Goal: Task Accomplishment & Management: Use online tool/utility

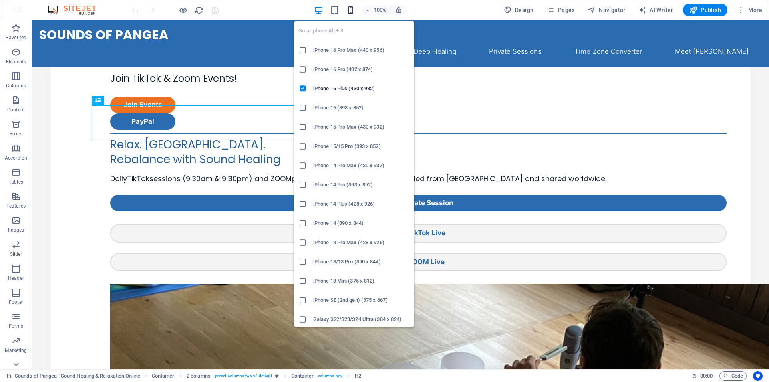
click at [354, 10] on icon "button" at bounding box center [350, 10] width 9 height 9
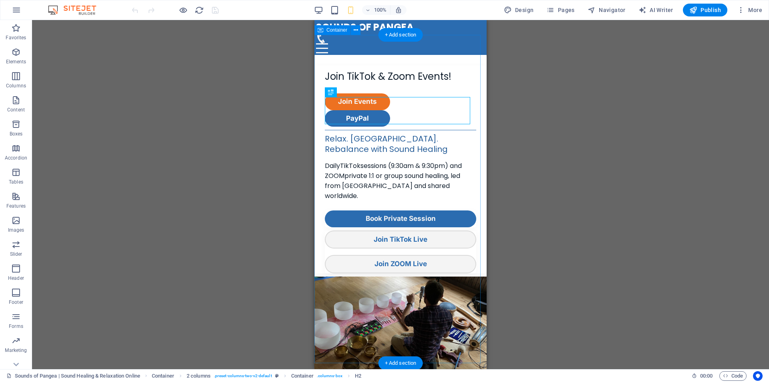
click at [344, 55] on div "Join TikTok & Zoom Events! Join Events PayPal Relax. [GEOGRAPHIC_DATA]. Rebalan…" at bounding box center [400, 231] width 172 height 352
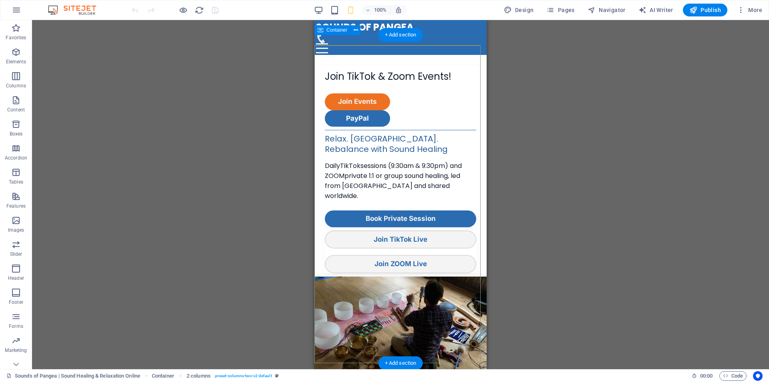
click at [357, 55] on div "Join TikTok & Zoom Events! Join Events PayPal Relax. [GEOGRAPHIC_DATA]. Rebalan…" at bounding box center [400, 231] width 172 height 352
click at [347, 55] on div "Join TikTok & Zoom Events! Join Events PayPal Relax. [GEOGRAPHIC_DATA]. Rebalan…" at bounding box center [400, 231] width 172 height 352
click at [344, 46] on div "Container 2 columns Container Spacer" at bounding box center [369, 41] width 89 height 10
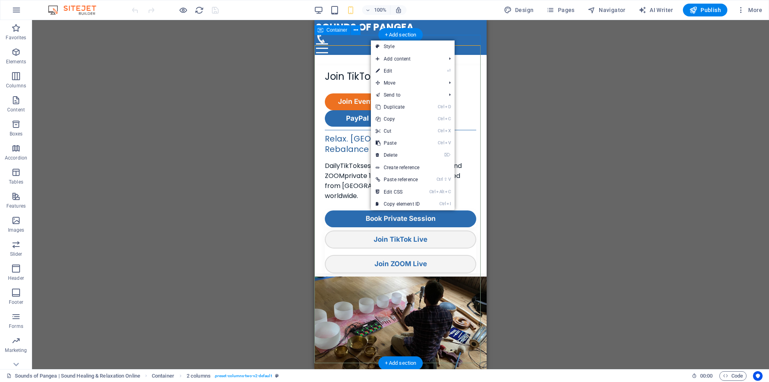
click at [326, 55] on div "Join TikTok & Zoom Events! Join Events PayPal Relax. [GEOGRAPHIC_DATA]. Rebalan…" at bounding box center [400, 231] width 172 height 352
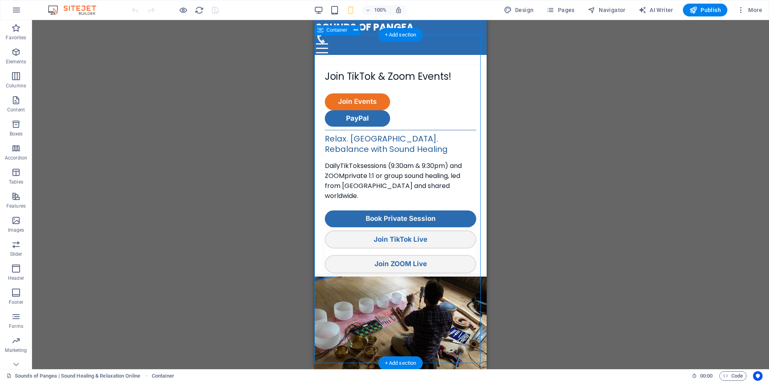
click at [338, 55] on div "Join TikTok & Zoom Events! Join Events PayPal Relax. [GEOGRAPHIC_DATA]. Rebalan…" at bounding box center [400, 231] width 172 height 352
click at [350, 55] on div "Join TikTok & Zoom Events! Join Events PayPal Relax. [GEOGRAPHIC_DATA]. Rebalan…" at bounding box center [400, 231] width 172 height 352
click at [354, 65] on div at bounding box center [400, 67] width 151 height 4
click at [437, 55] on div "Join TikTok & Zoom Events! Join Events PayPal Relax. [GEOGRAPHIC_DATA]. Rebalan…" at bounding box center [400, 231] width 172 height 352
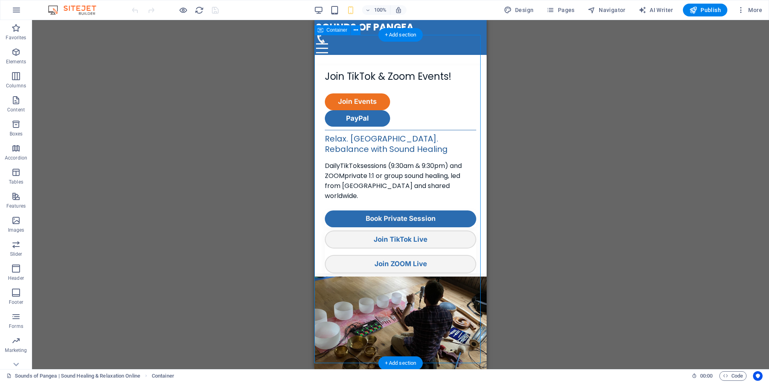
click at [435, 55] on div "Join TikTok & Zoom Events! Join Events PayPal Relax. [GEOGRAPHIC_DATA]. Rebalan…" at bounding box center [400, 231] width 172 height 352
click at [433, 33] on div at bounding box center [400, 43] width 169 height 20
click at [433, 55] on div "Join TikTok & Zoom Events! Join Events PayPal Relax. [GEOGRAPHIC_DATA]. Rebalan…" at bounding box center [400, 231] width 172 height 352
drag, startPoint x: 322, startPoint y: 46, endPoint x: 640, endPoint y: 66, distance: 318.6
click at [326, 65] on div at bounding box center [400, 67] width 151 height 4
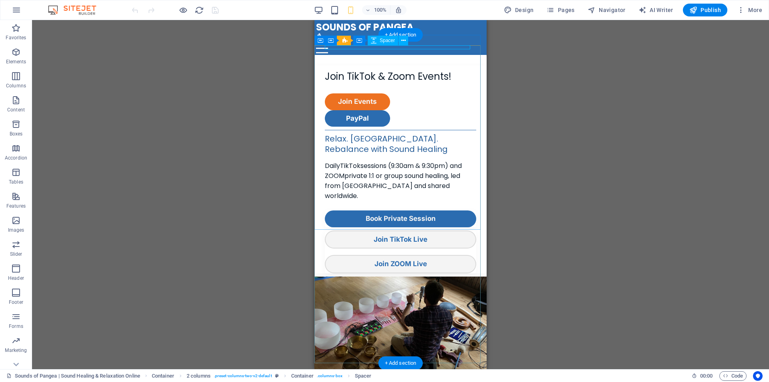
click at [329, 65] on div at bounding box center [400, 67] width 151 height 4
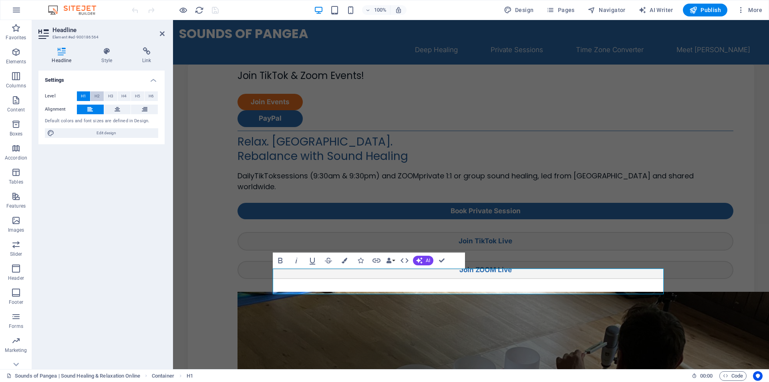
click at [96, 96] on span "H2" at bounding box center [97, 96] width 5 height 10
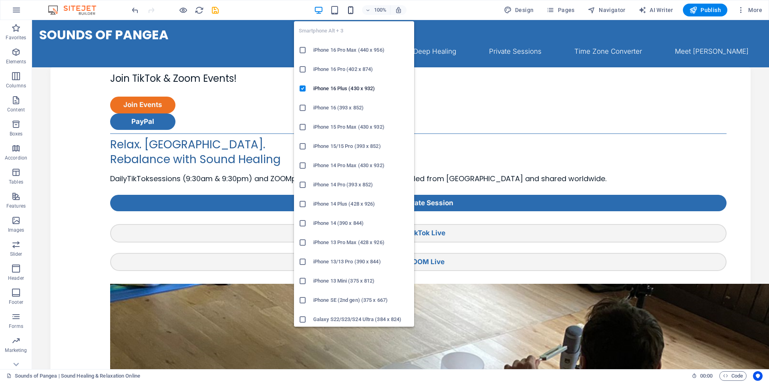
click at [352, 11] on icon "button" at bounding box center [350, 10] width 9 height 9
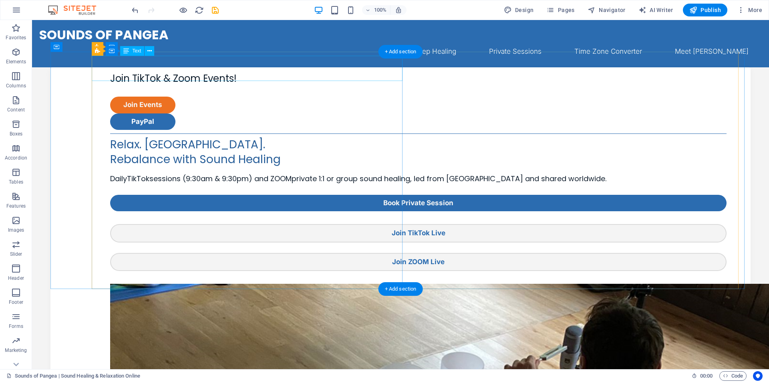
click at [154, 71] on div "Join TikTok & Zoom Events!" at bounding box center [418, 83] width 616 height 25
click at [155, 71] on div "Join TikTok & Zoom Events!" at bounding box center [418, 83] width 616 height 25
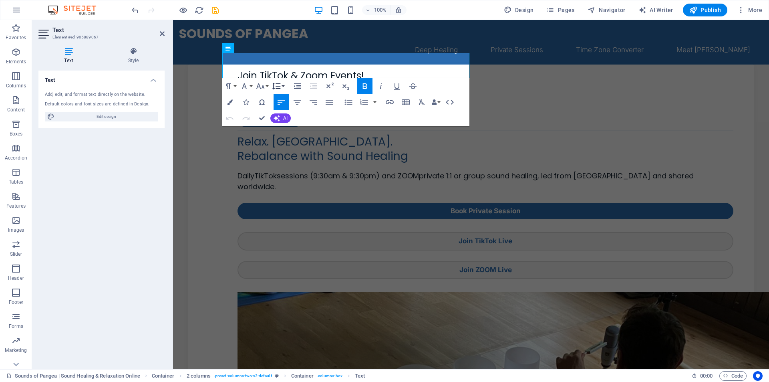
click at [280, 89] on icon "button" at bounding box center [277, 86] width 10 height 10
click at [283, 117] on link "Single" at bounding box center [288, 114] width 36 height 12
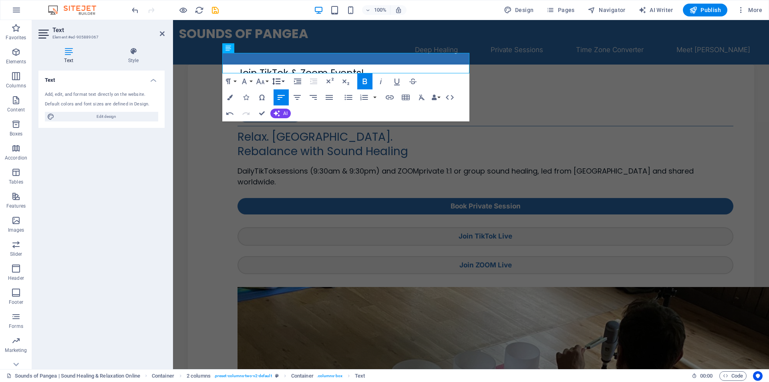
click at [281, 82] on icon "button" at bounding box center [277, 81] width 10 height 10
click at [287, 98] on link "Default" at bounding box center [288, 97] width 36 height 12
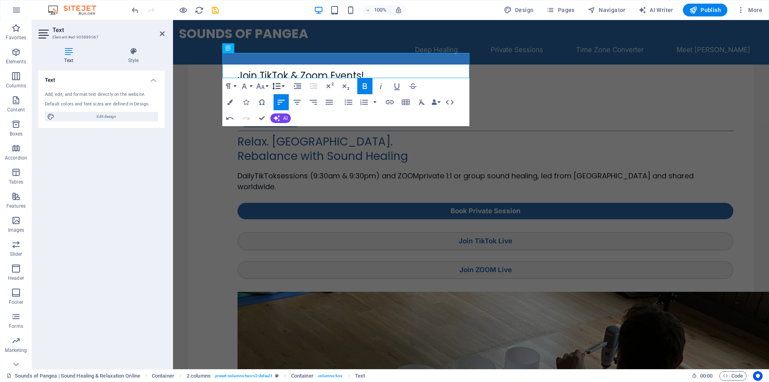
click at [281, 82] on icon "button" at bounding box center [277, 86] width 10 height 10
click at [288, 112] on link "Single" at bounding box center [288, 114] width 36 height 12
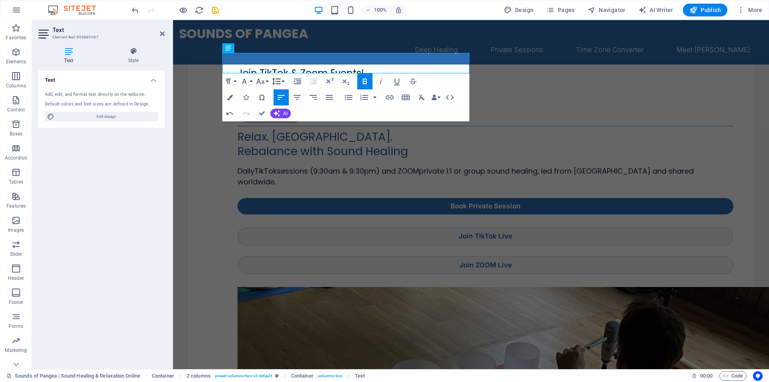
click at [280, 79] on icon "button" at bounding box center [276, 81] width 8 height 7
click at [282, 123] on link "1.15" at bounding box center [288, 121] width 36 height 12
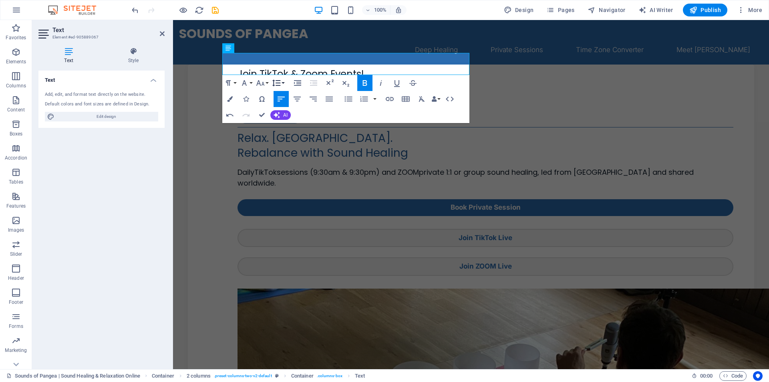
click at [279, 84] on icon "button" at bounding box center [277, 83] width 10 height 10
click at [290, 96] on link "Default" at bounding box center [288, 99] width 36 height 12
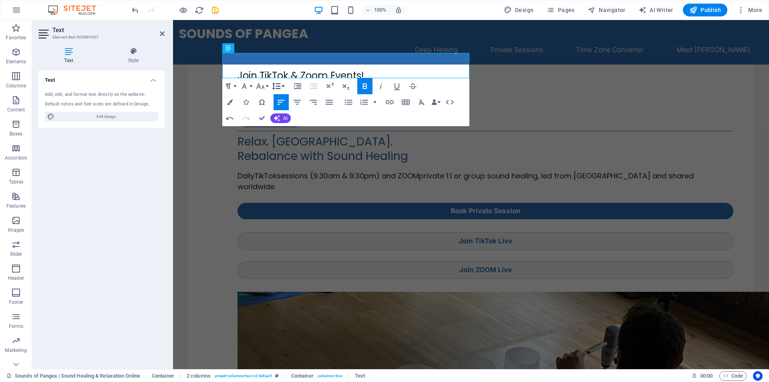
click at [282, 87] on button "Line Height" at bounding box center [277, 86] width 15 height 16
click at [350, 119] on div "Paragraph Format Normal Heading 1 Heading 2 Heading 3 Heading 4 Heading 5 Headi…" at bounding box center [345, 102] width 247 height 48
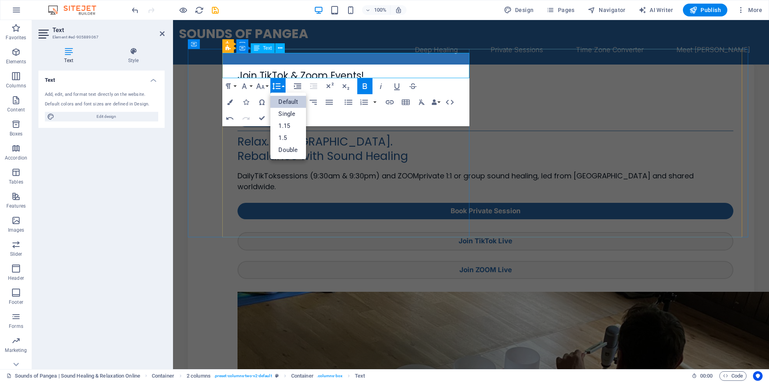
click at [254, 72] on div "Join TikTok & Zoom Events!" at bounding box center [486, 80] width 496 height 25
click at [132, 54] on icon at bounding box center [133, 51] width 62 height 8
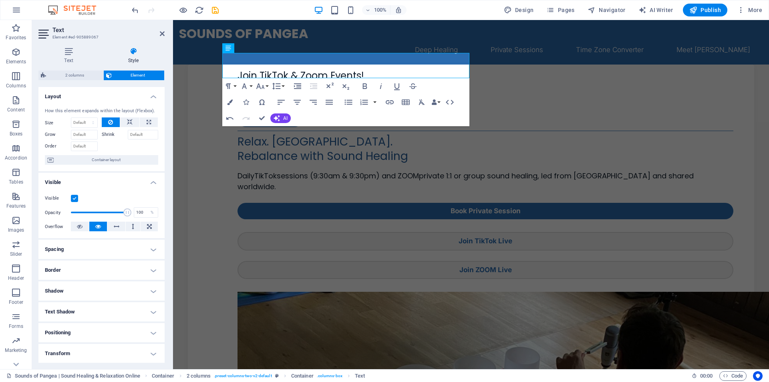
click at [81, 177] on h4 "Visible" at bounding box center [101, 180] width 126 height 14
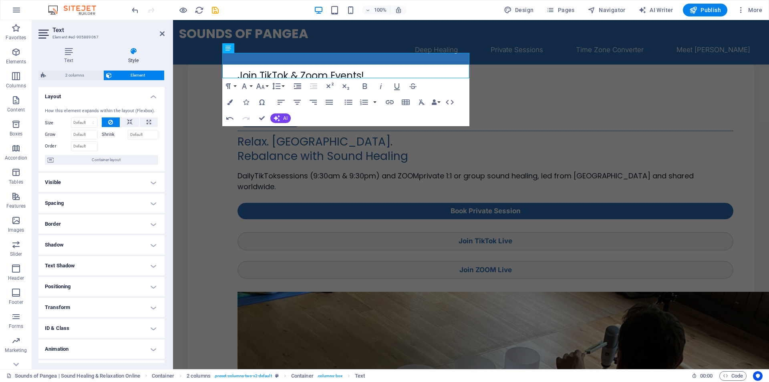
click at [81, 177] on h4 "Visible" at bounding box center [101, 182] width 126 height 19
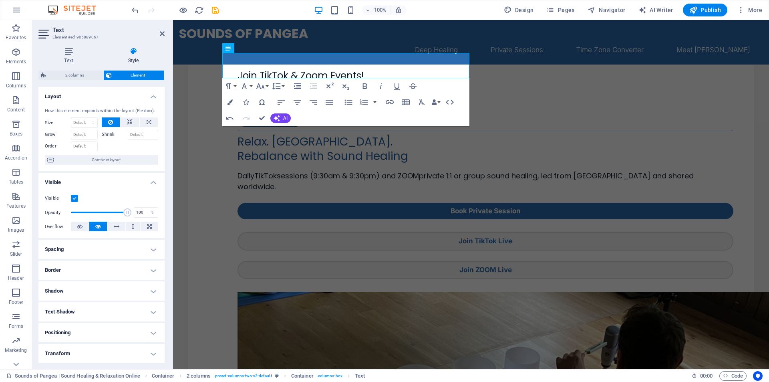
click at [79, 247] on h4 "Spacing" at bounding box center [101, 249] width 126 height 19
click at [124, 265] on icon at bounding box center [123, 265] width 5 height 10
click at [97, 294] on select "auto px % rem vw vh" at bounding box center [102, 293] width 34 height 10
click at [99, 275] on select "auto px % rem vw vh" at bounding box center [102, 279] width 34 height 10
select select "px"
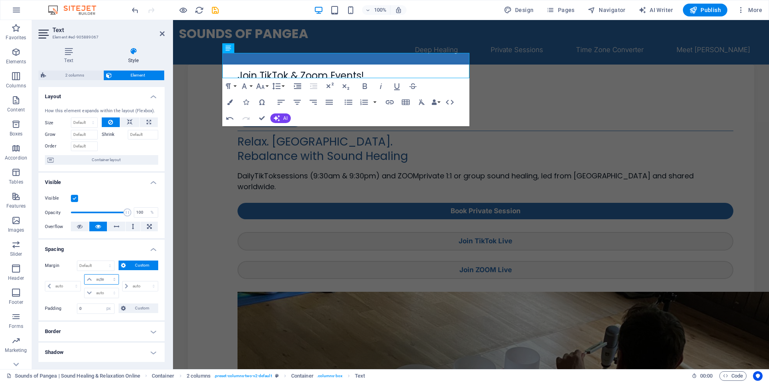
click at [106, 274] on select "auto px % rem vw vh" at bounding box center [102, 279] width 34 height 10
type input "0"
select select "px"
type input "0"
select select "px"
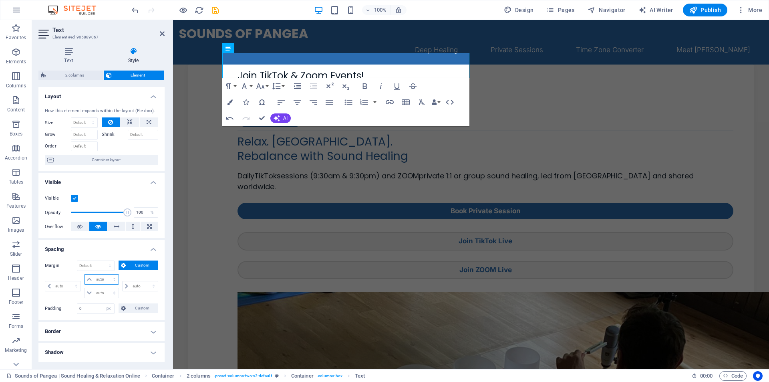
type input "0"
select select "px"
type input "0"
select select "px"
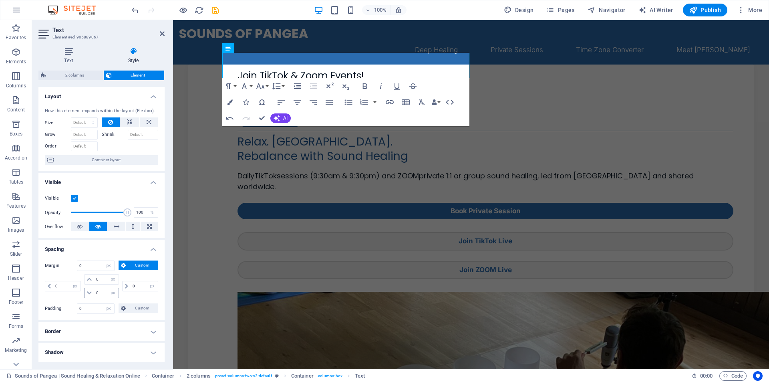
click at [87, 293] on icon at bounding box center [89, 292] width 5 height 5
drag, startPoint x: 100, startPoint y: 292, endPoint x: 79, endPoint y: 293, distance: 21.2
click at [79, 293] on div "0 auto px % rem vw vh 0 auto px % rem vw vh 0 auto px % rem vw vh 0 auto px % r…" at bounding box center [101, 286] width 113 height 24
type input "20"
select select "DISABLED_OPTION_VALUE"
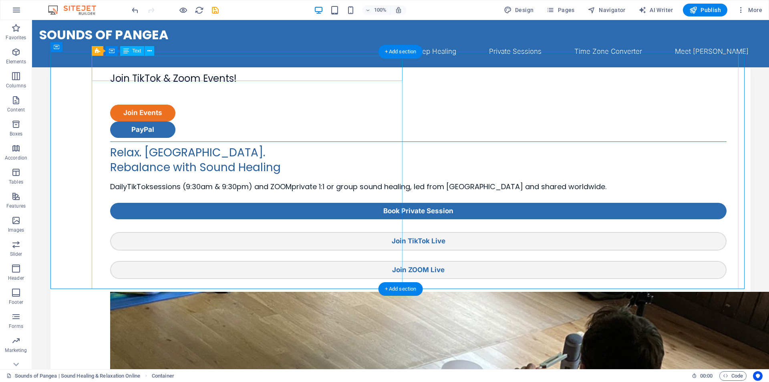
click at [142, 71] on div "Join TikTok & Zoom Events!" at bounding box center [418, 83] width 616 height 25
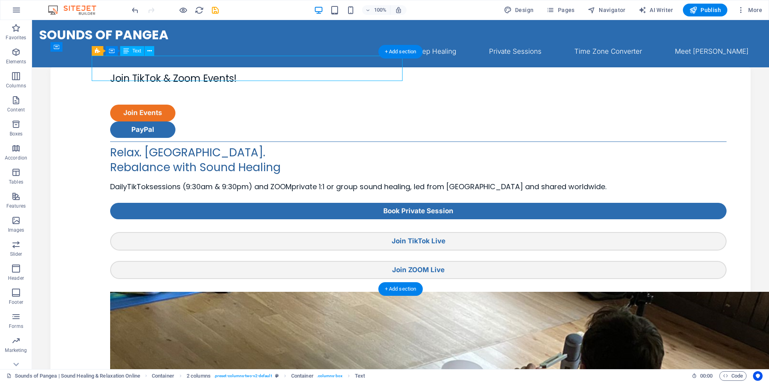
click at [142, 71] on div "Join TikTok & Zoom Events!" at bounding box center [418, 83] width 616 height 25
select select "px"
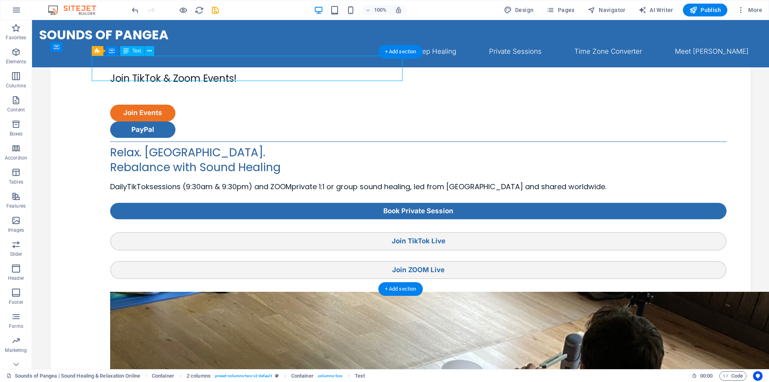
select select "px"
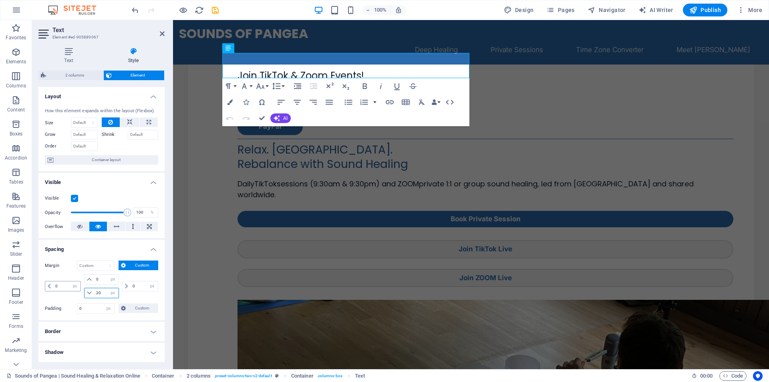
drag, startPoint x: 102, startPoint y: 291, endPoint x: 62, endPoint y: 291, distance: 39.7
click at [62, 291] on div "0 auto px % rem vw vh 0 auto px % rem vw vh 20 auto px % rem vw vh 0 auto px % …" at bounding box center [101, 286] width 113 height 24
type input "0"
select select "px"
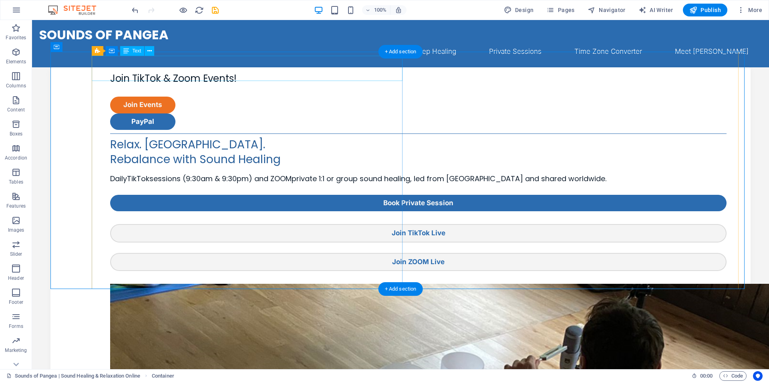
click at [183, 71] on div "Join TikTok & Zoom Events!" at bounding box center [418, 83] width 616 height 25
select select "px"
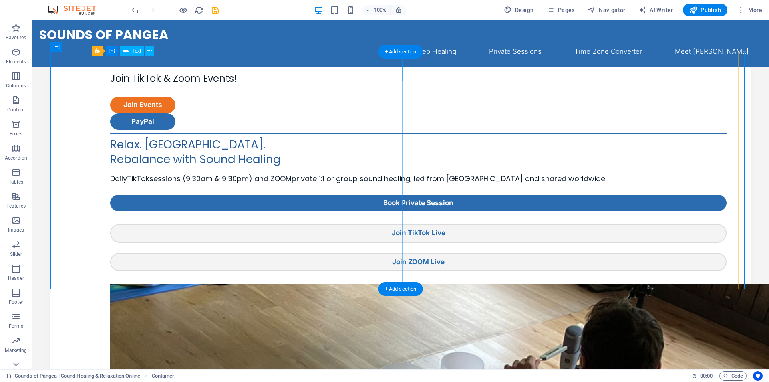
select select "px"
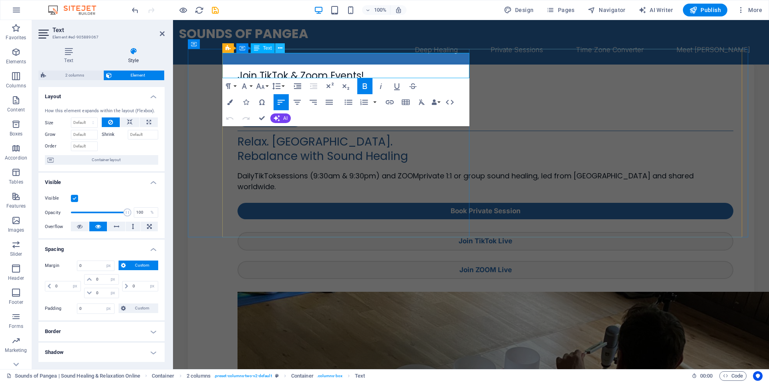
click at [278, 48] on button at bounding box center [280, 48] width 10 height 10
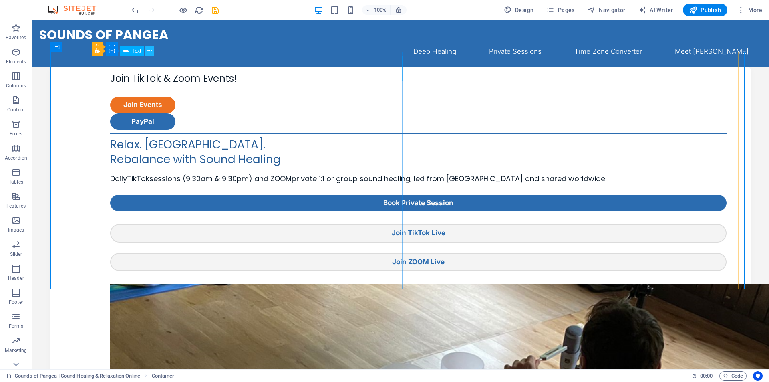
click at [148, 53] on icon at bounding box center [149, 51] width 4 height 8
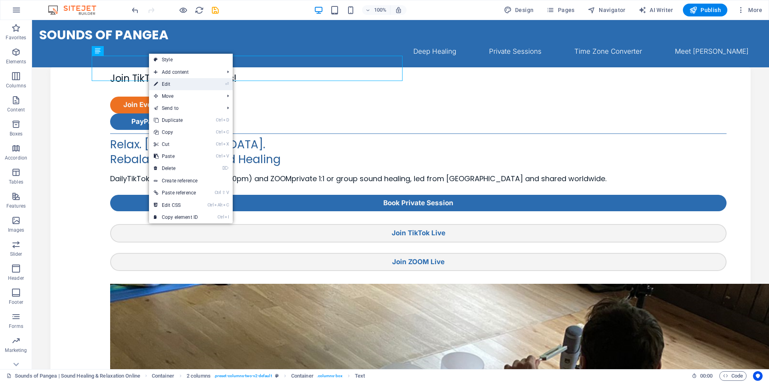
click at [183, 80] on link "⏎ Edit" at bounding box center [176, 84] width 54 height 12
select select "px"
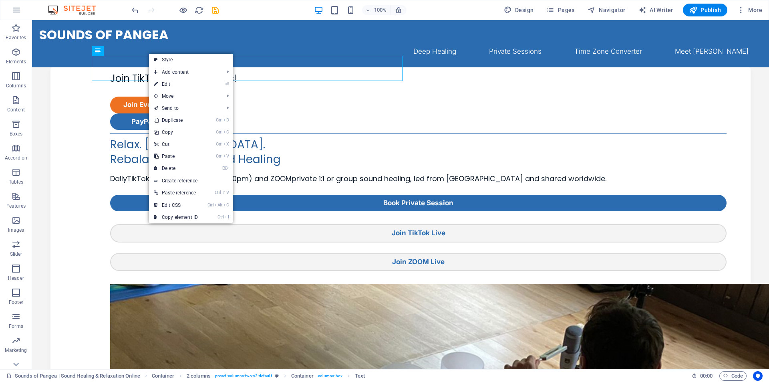
select select "px"
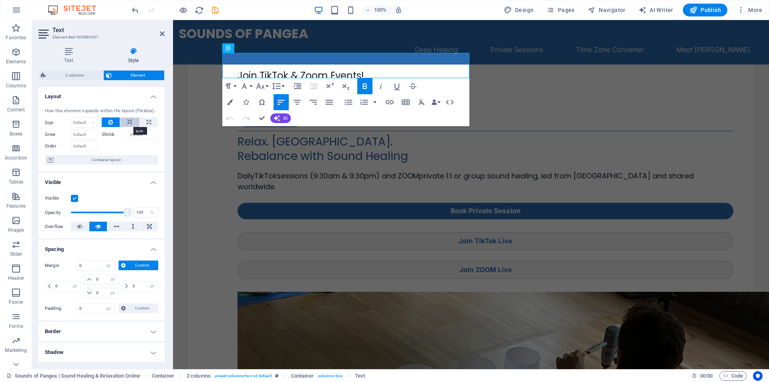
click at [128, 123] on icon at bounding box center [130, 122] width 6 height 10
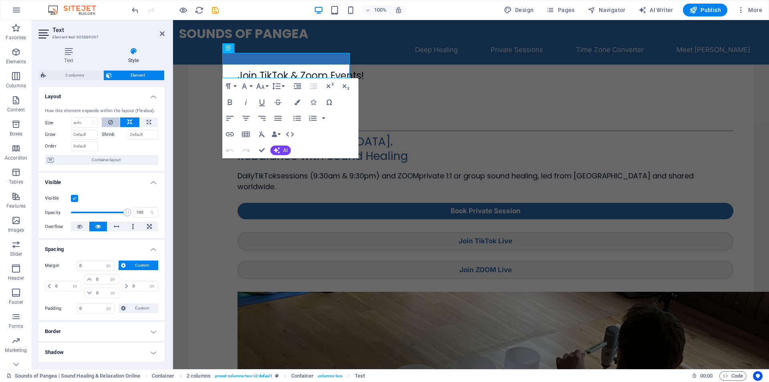
click at [113, 123] on button at bounding box center [111, 122] width 18 height 10
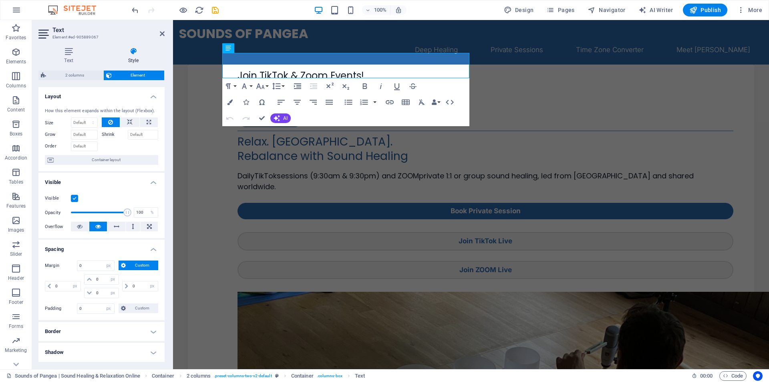
click at [96, 336] on h4 "Border" at bounding box center [101, 331] width 126 height 19
click at [103, 350] on span at bounding box center [105, 348] width 6 height 6
click at [93, 350] on button at bounding box center [88, 347] width 18 height 10
click at [103, 350] on span at bounding box center [105, 348] width 6 height 6
click at [96, 349] on button at bounding box center [88, 347] width 18 height 10
